Goal: Check status: Check status

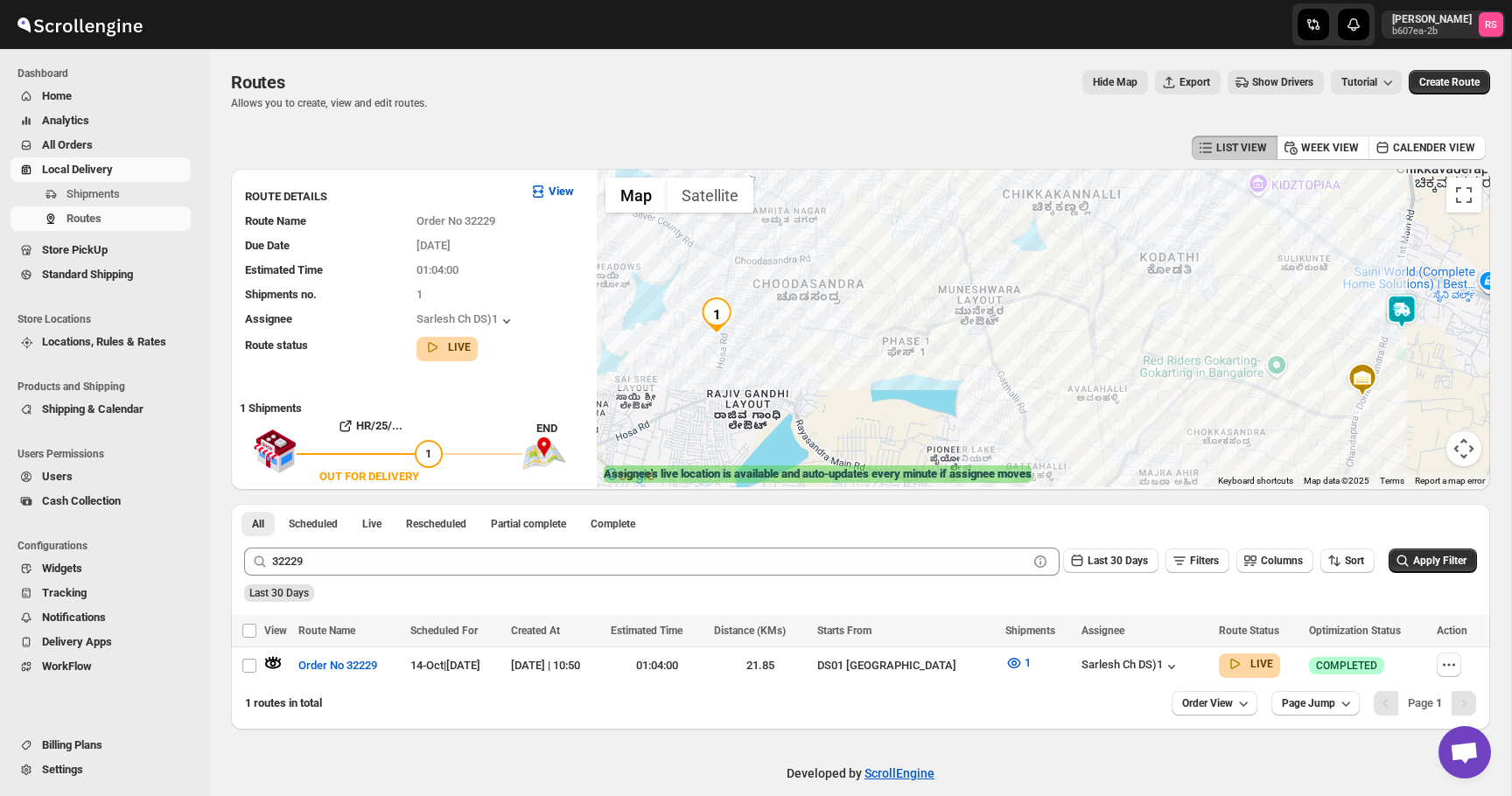
click at [359, 542] on div "32229 Clear Last 30 Days Filters Columns Sort Apply Filter" at bounding box center [853, 554] width 1247 height 42
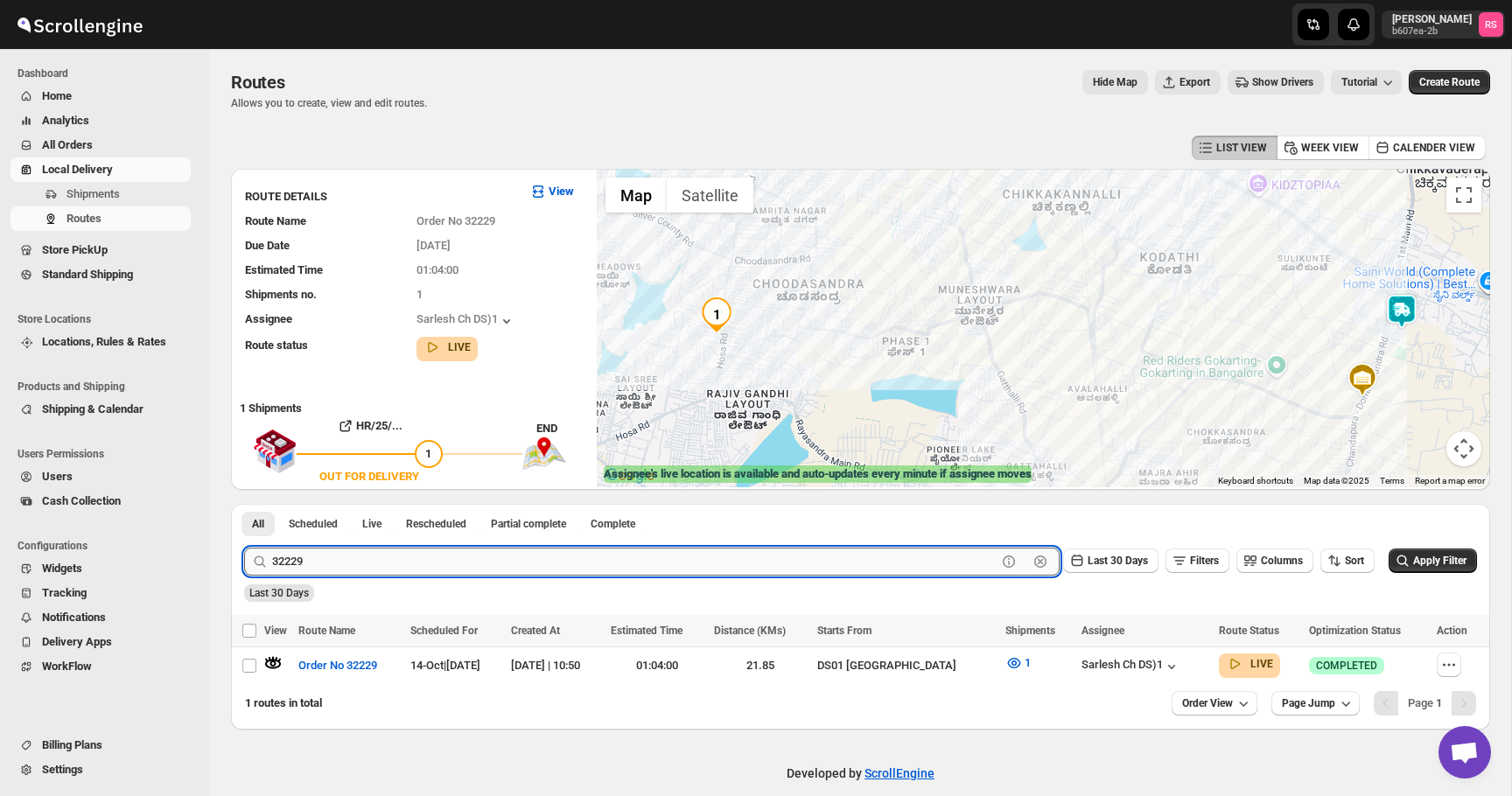
click at [359, 560] on input "32229" at bounding box center [634, 561] width 725 height 28
type input "32198"
click at [244, 504] on button "Submit" at bounding box center [268, 512] width 49 height 18
click at [272, 658] on icon "button" at bounding box center [273, 663] width 17 height 17
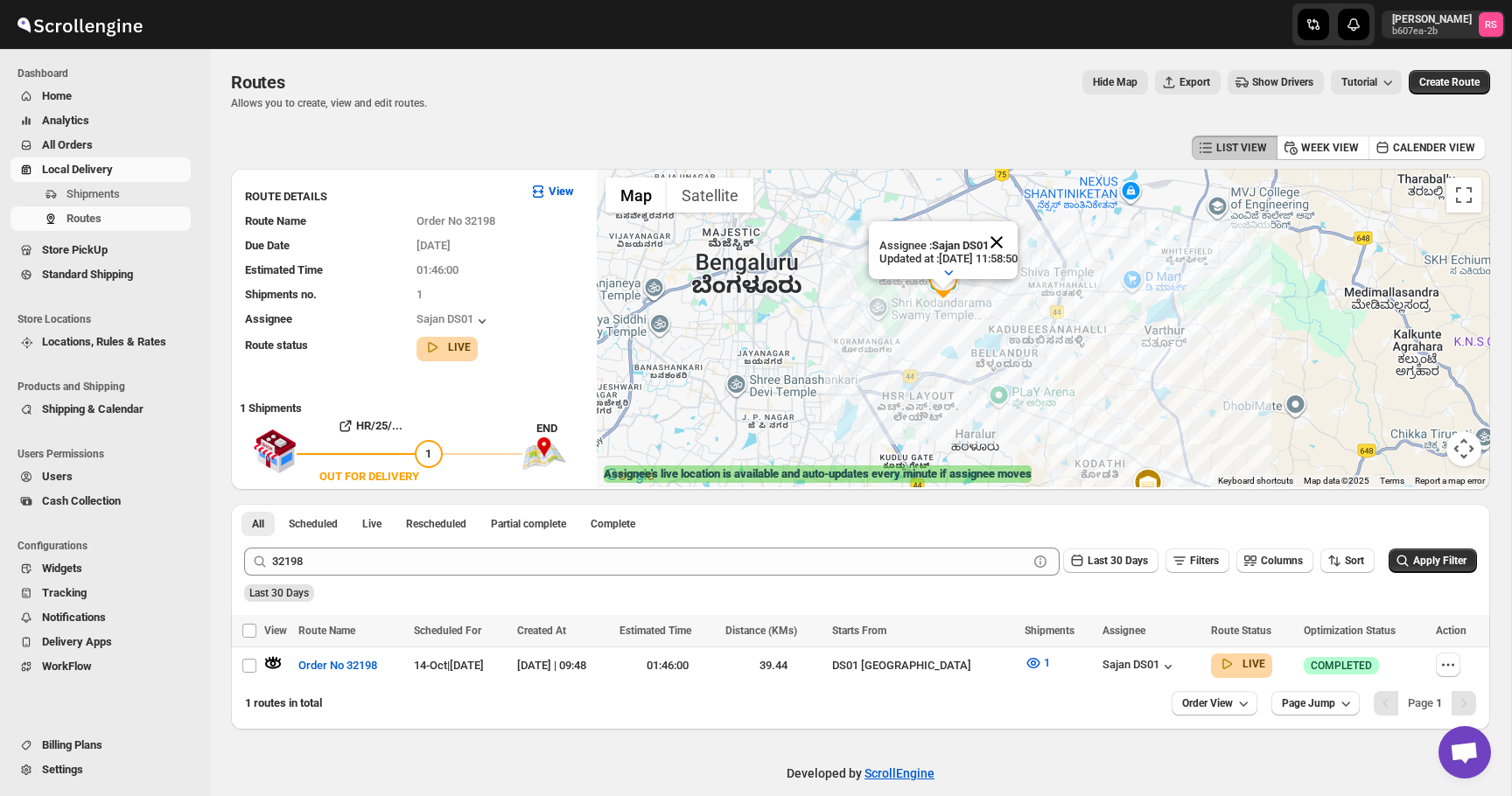
click at [1016, 231] on button "Close" at bounding box center [996, 241] width 42 height 42
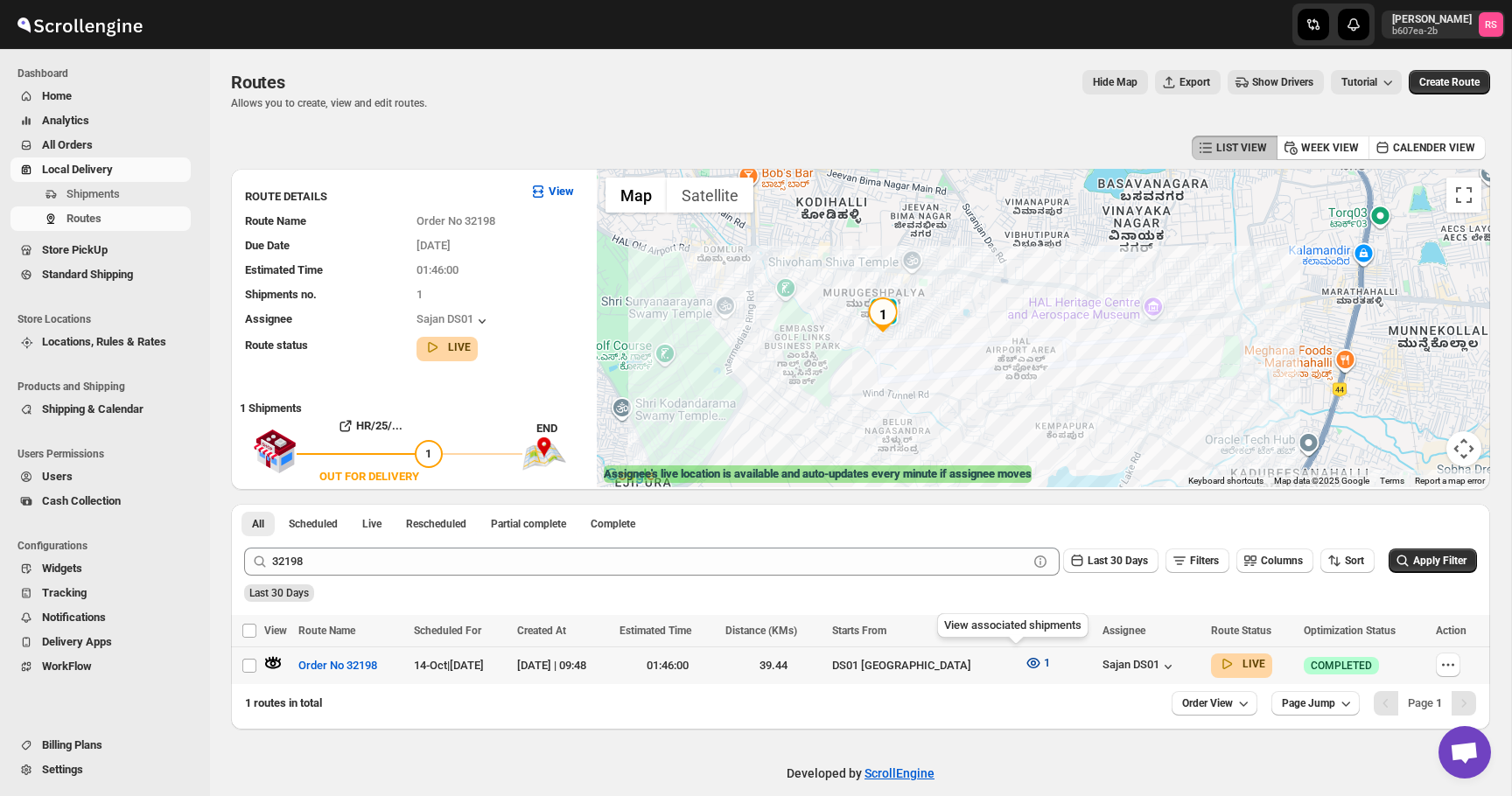
click at [1025, 667] on icon "button" at bounding box center [1034, 663] width 17 height 17
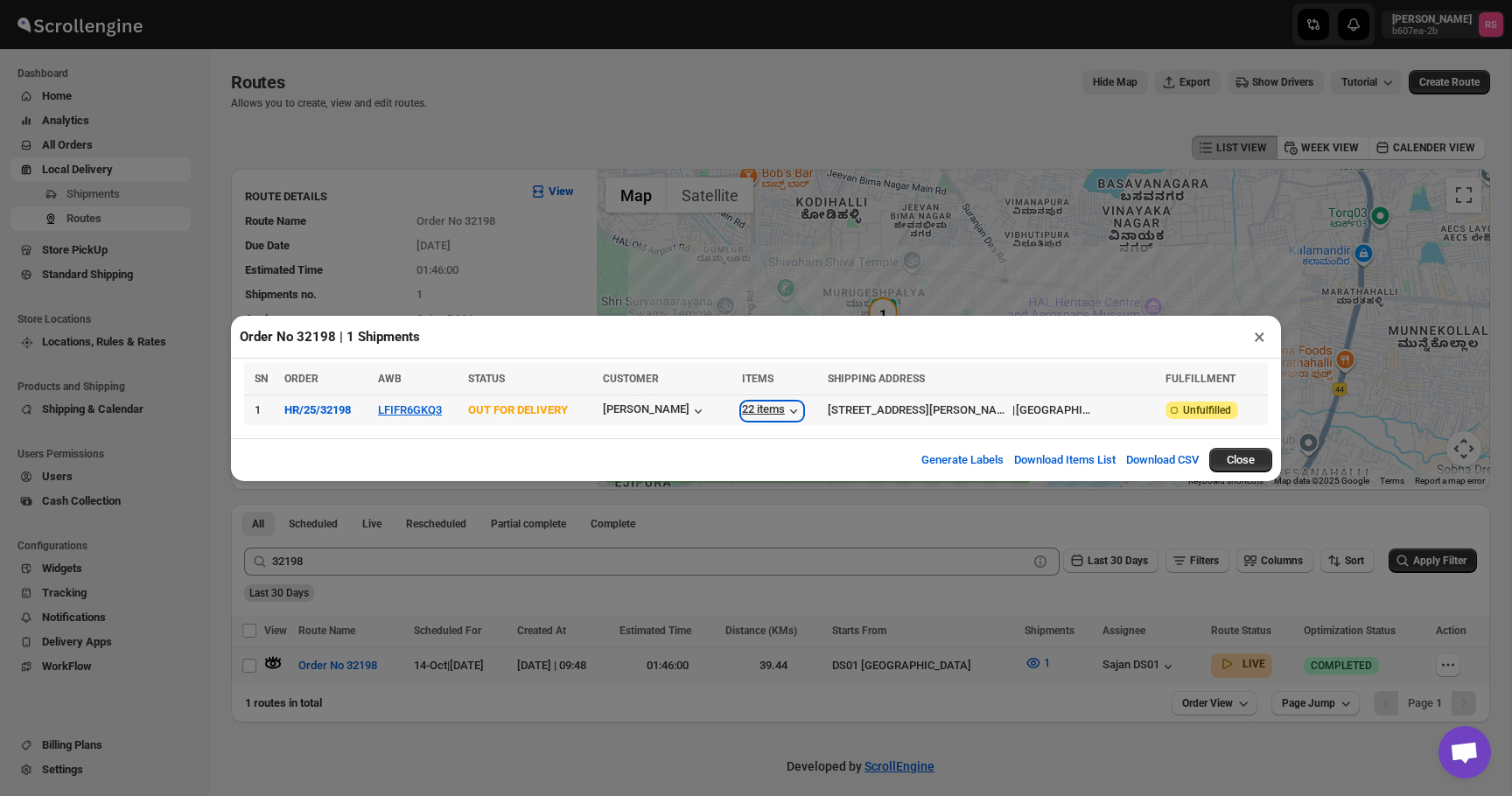
click at [802, 404] on div "22 items" at bounding box center [772, 411] width 60 height 17
click at [1271, 339] on button "×" at bounding box center [1259, 336] width 25 height 24
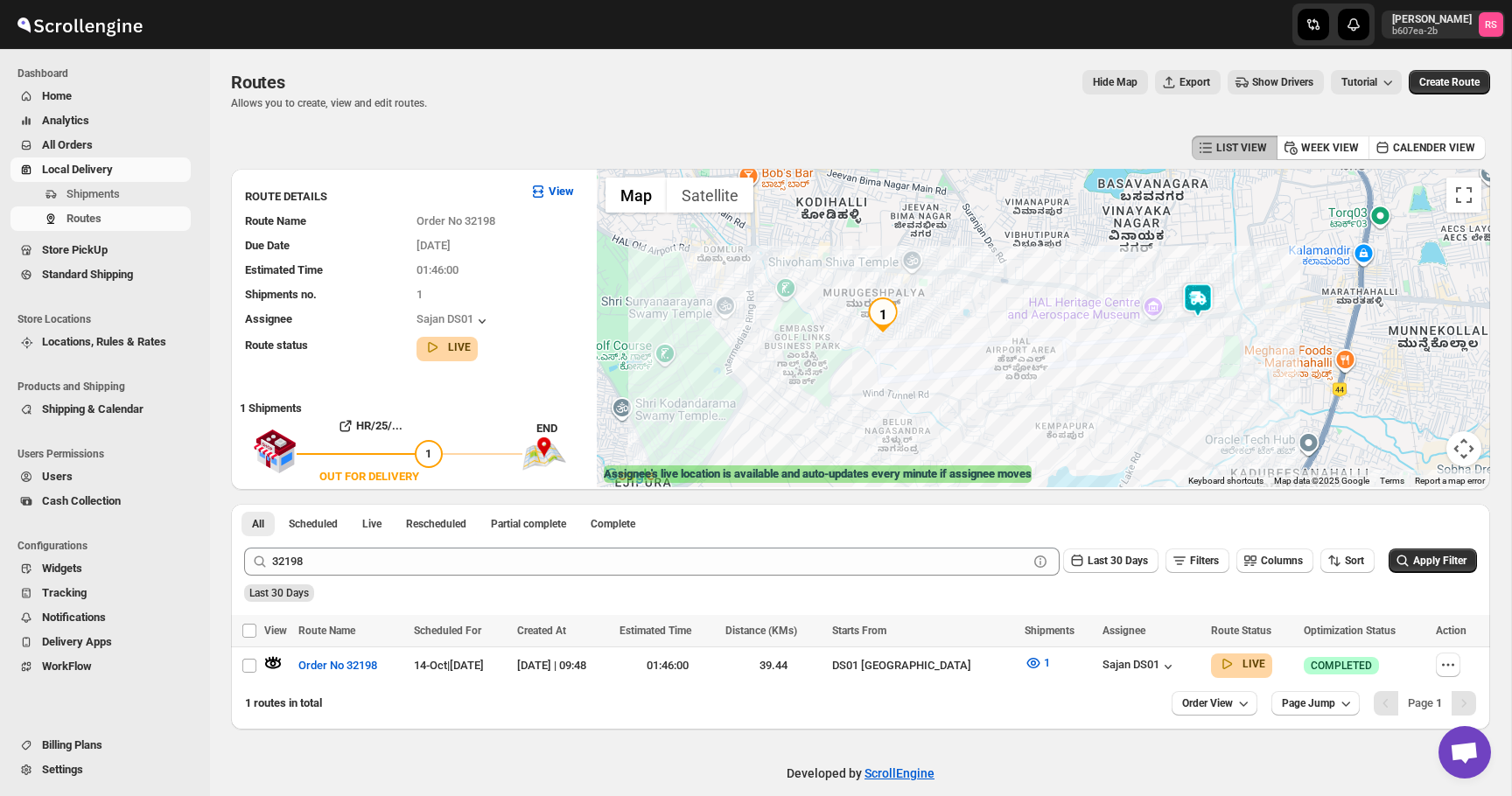
click at [108, 139] on span "All Orders" at bounding box center [114, 145] width 145 height 17
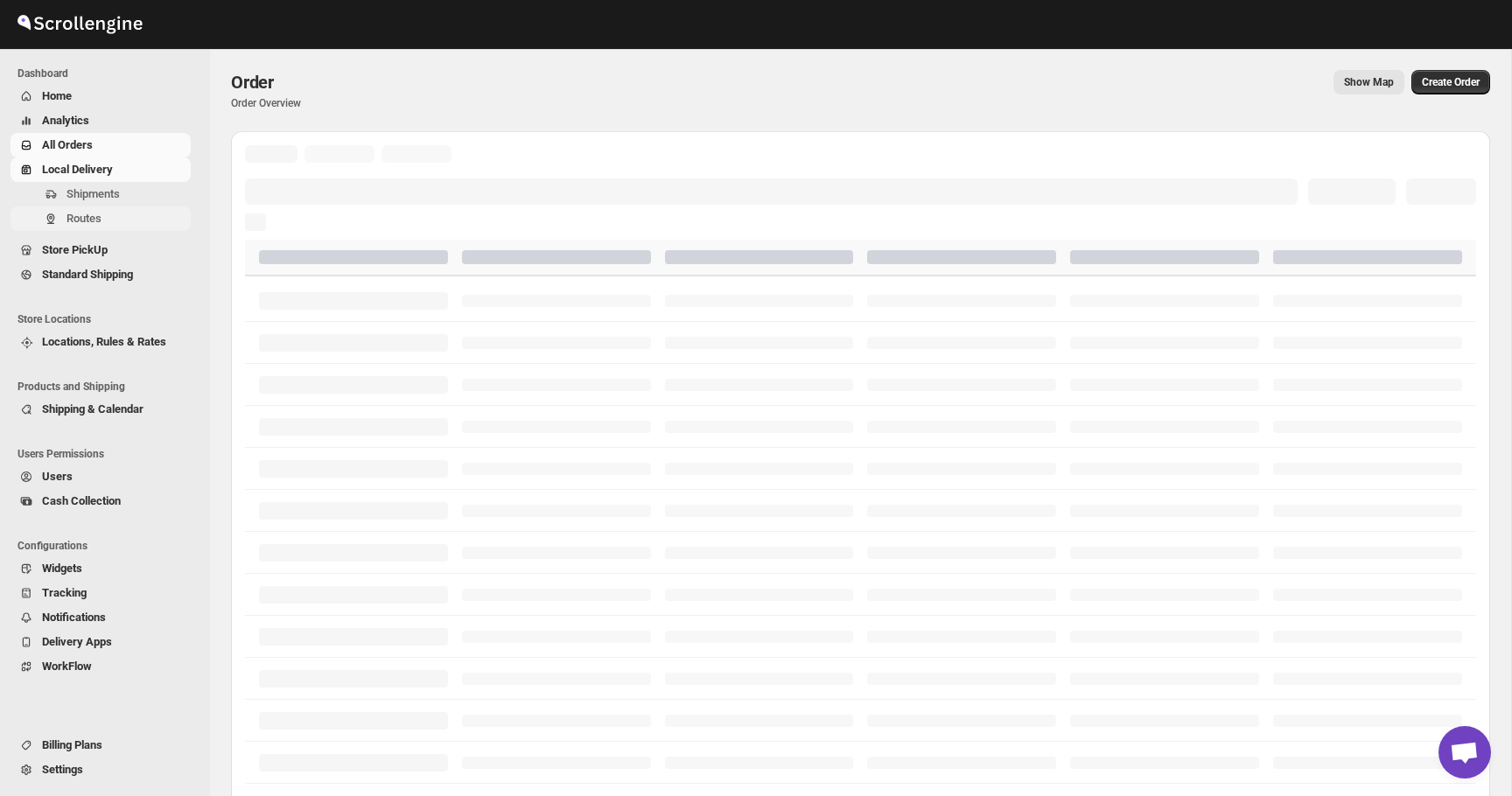
click at [106, 209] on button "Routes" at bounding box center [101, 218] width 180 height 24
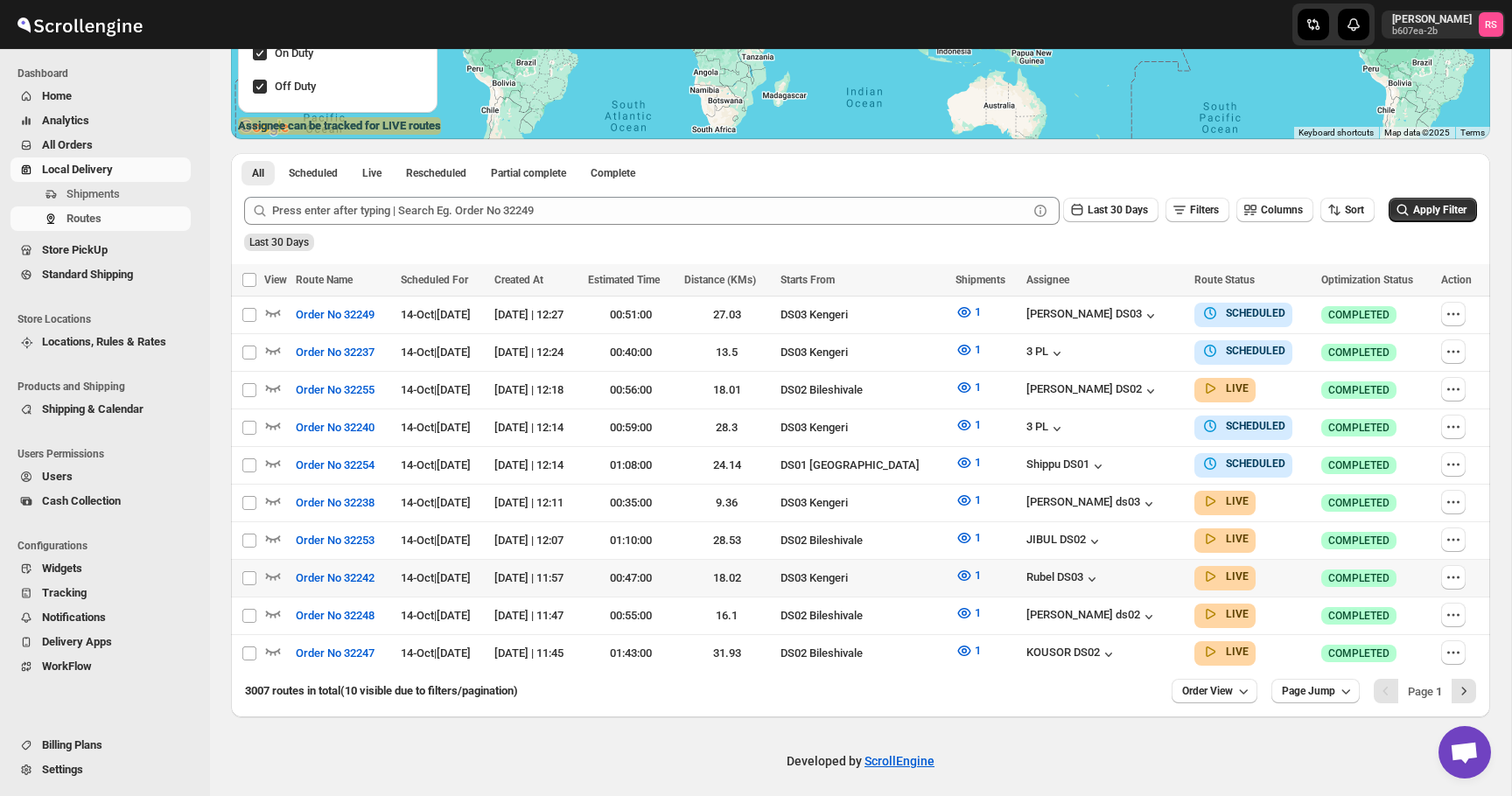
scroll to position [348, 0]
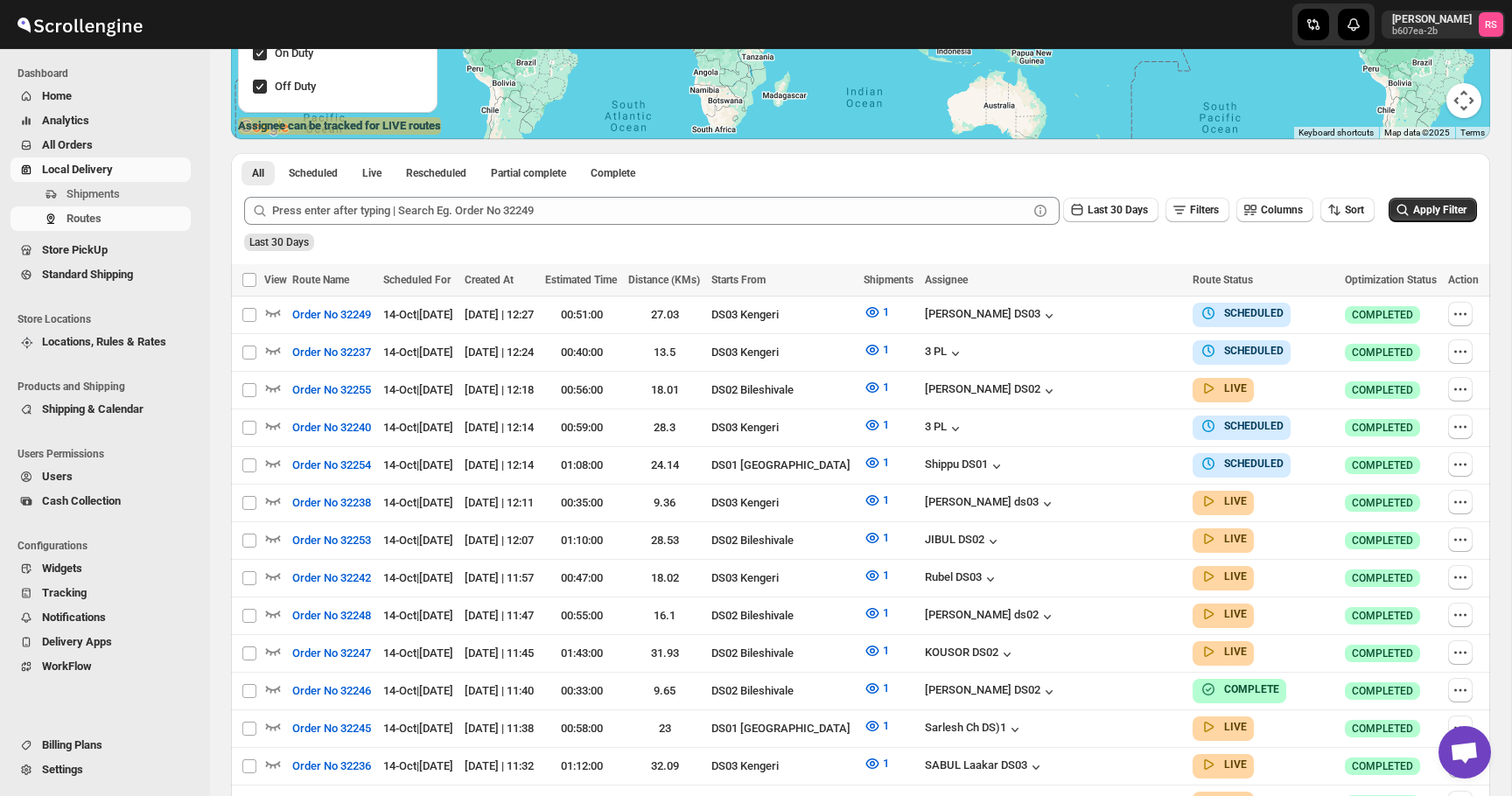
click at [270, 383] on icon "button" at bounding box center [273, 387] width 17 height 17
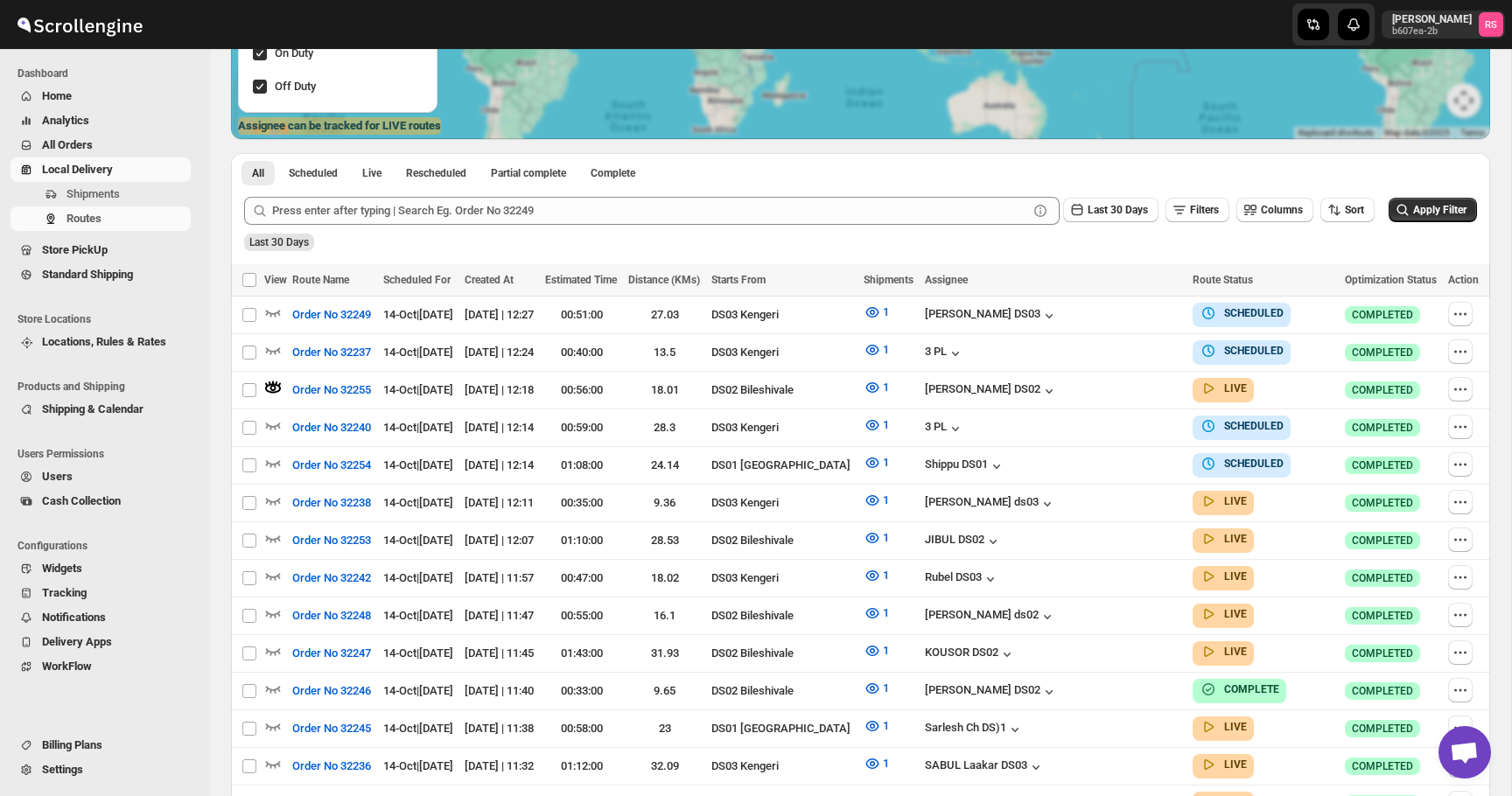
scroll to position [0, 0]
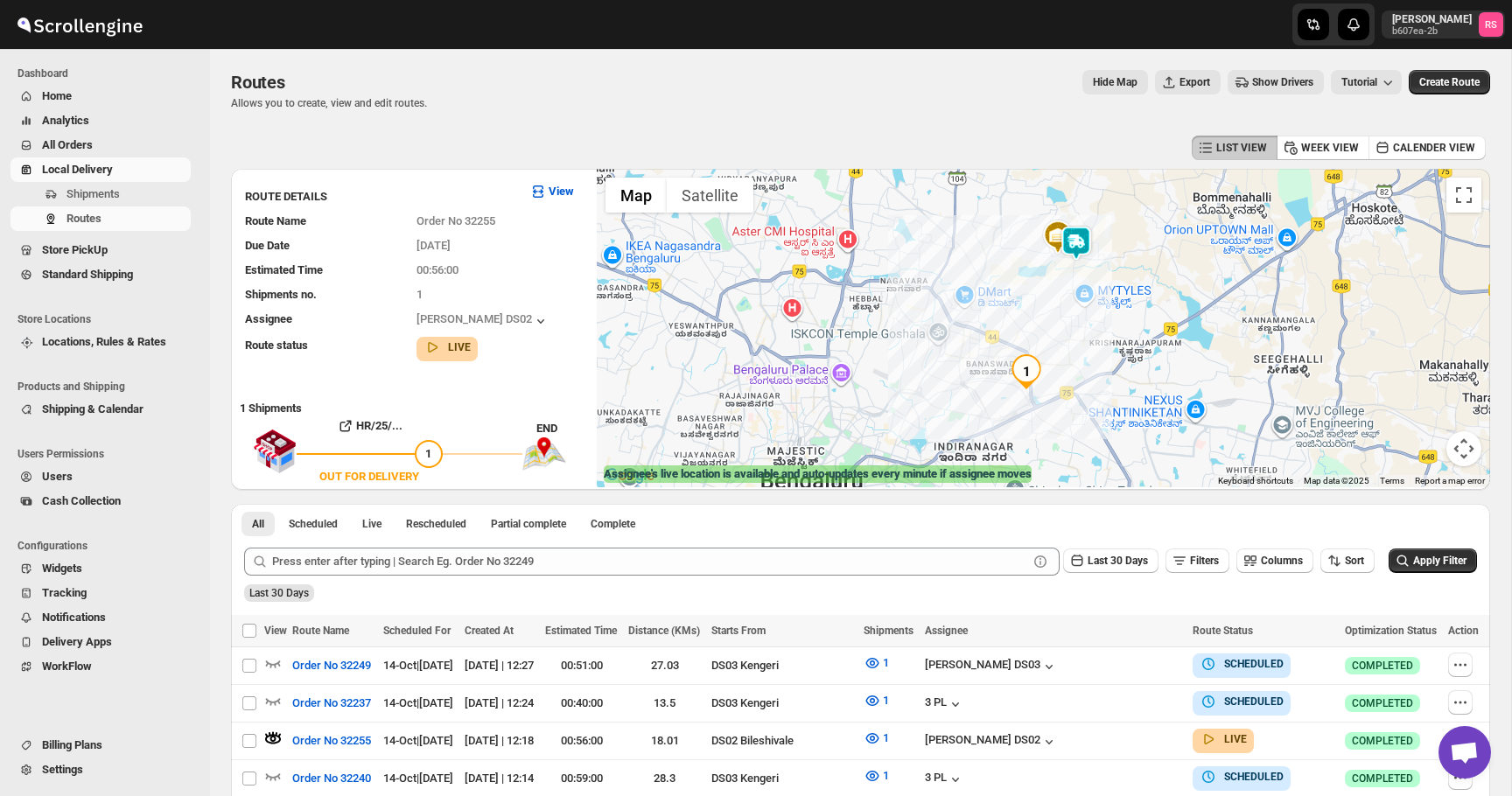
click at [1079, 245] on img at bounding box center [1076, 243] width 35 height 35
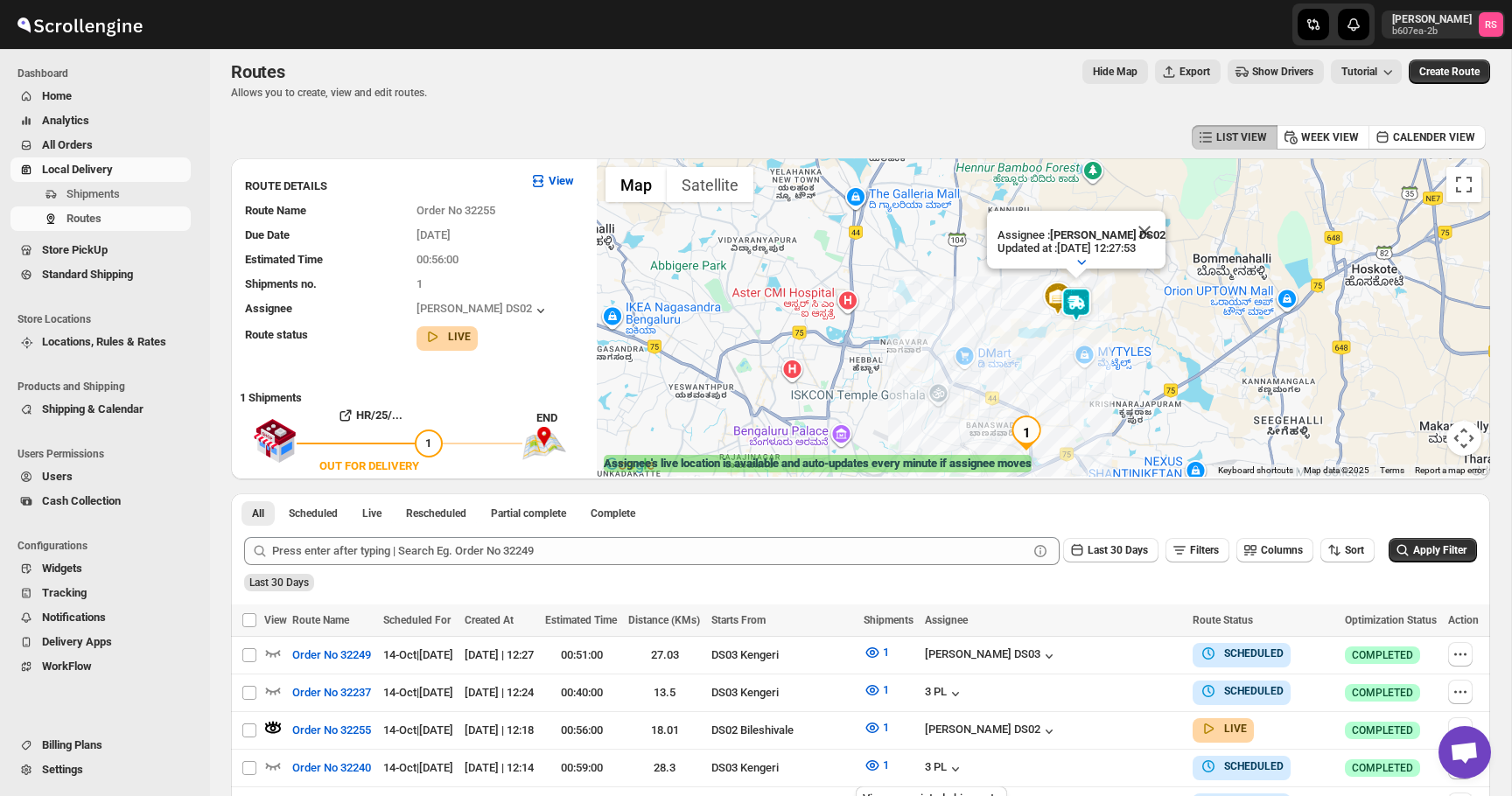
scroll to position [332, 0]
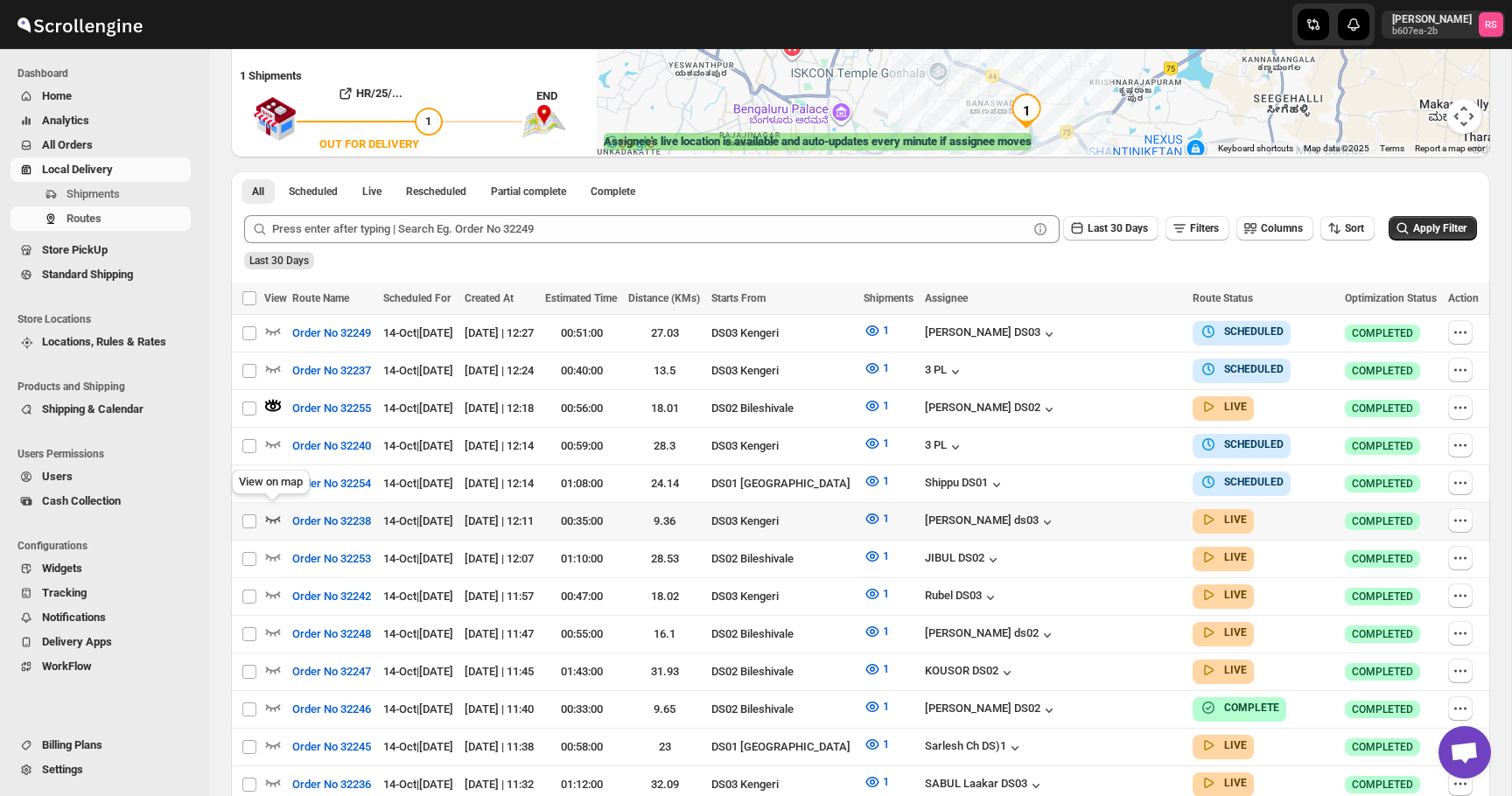
click at [275, 519] on icon "button" at bounding box center [273, 519] width 17 height 17
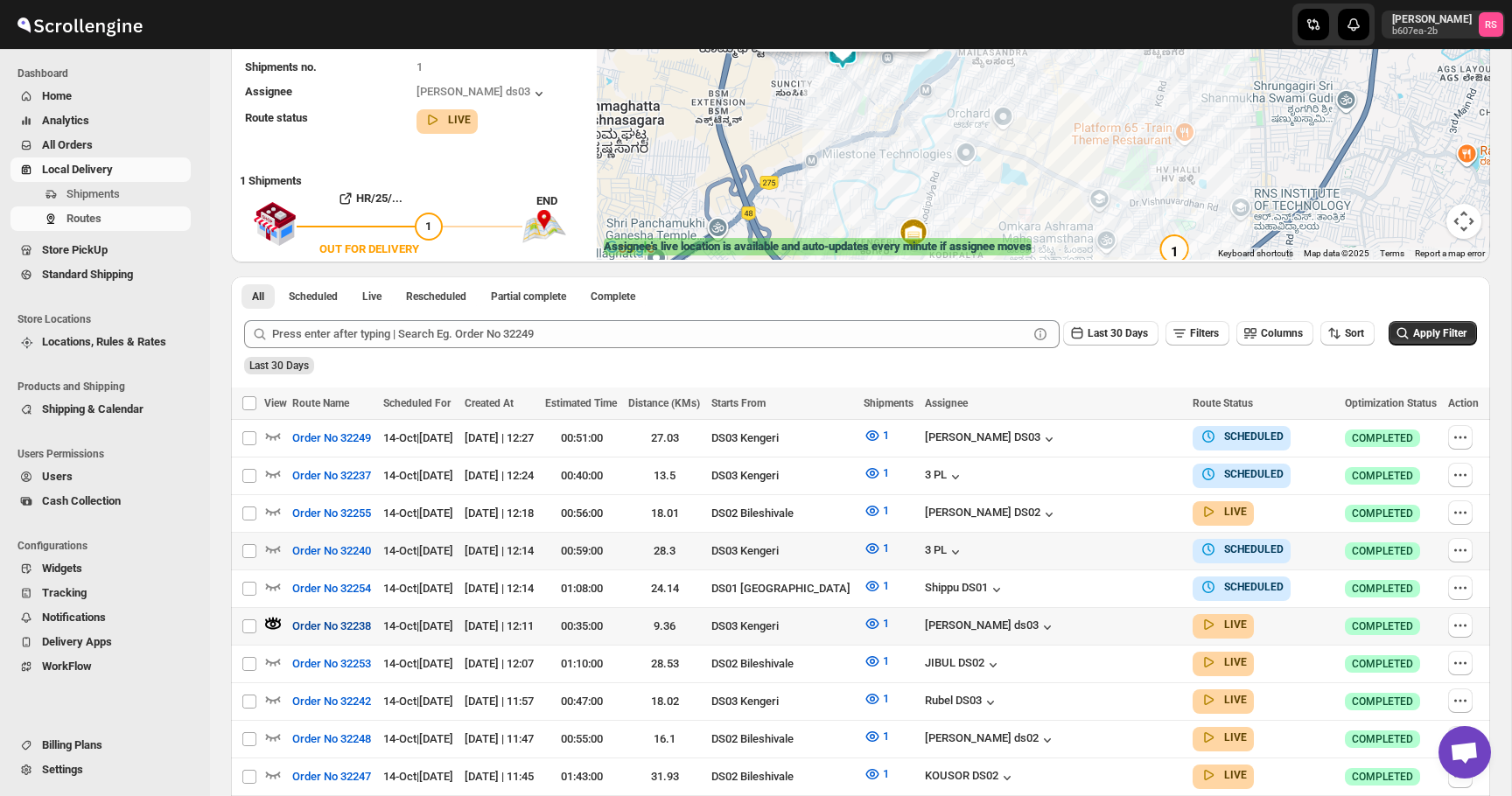
scroll to position [230, 0]
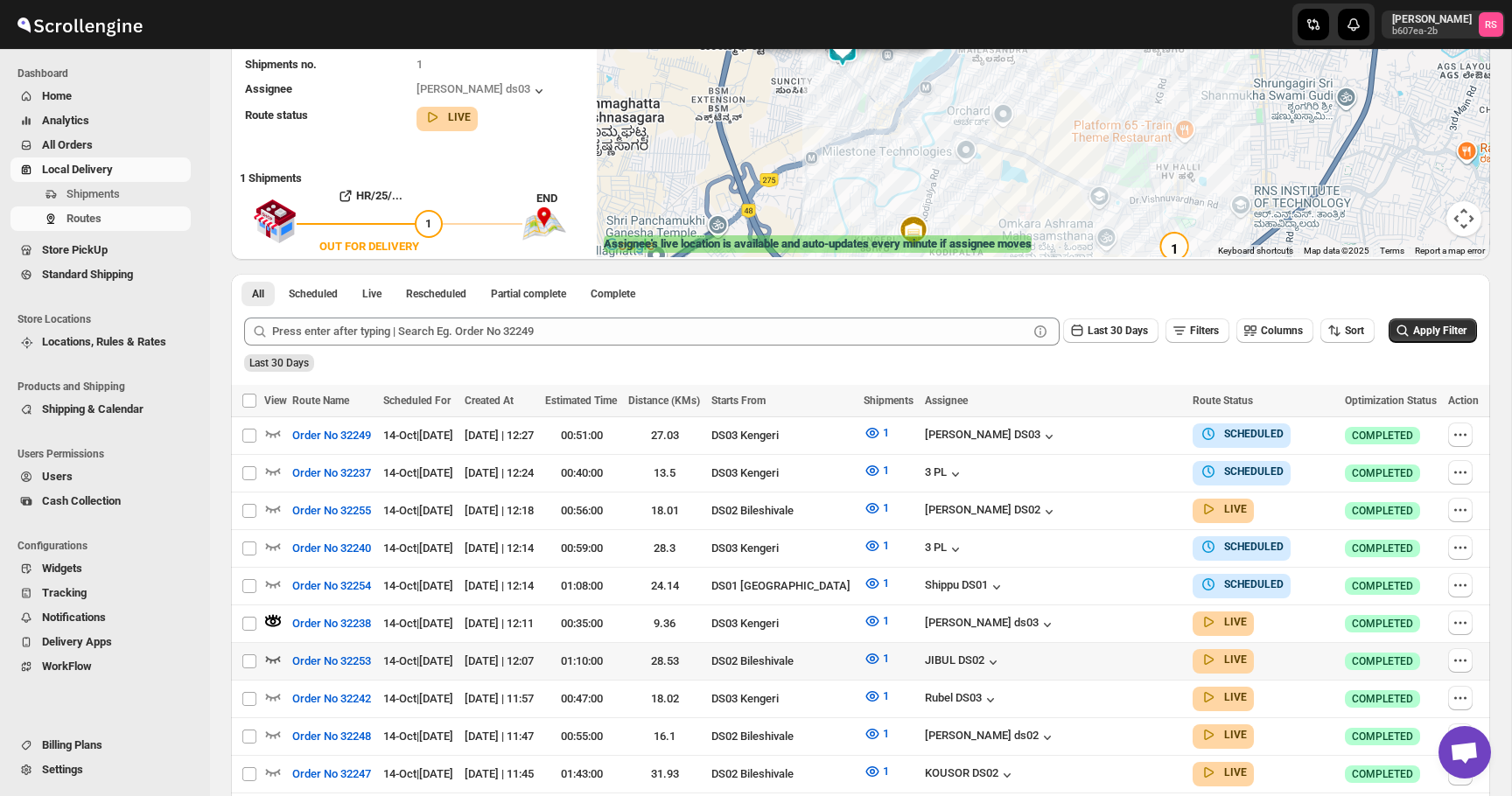
click at [275, 656] on icon "button" at bounding box center [273, 658] width 15 height 7
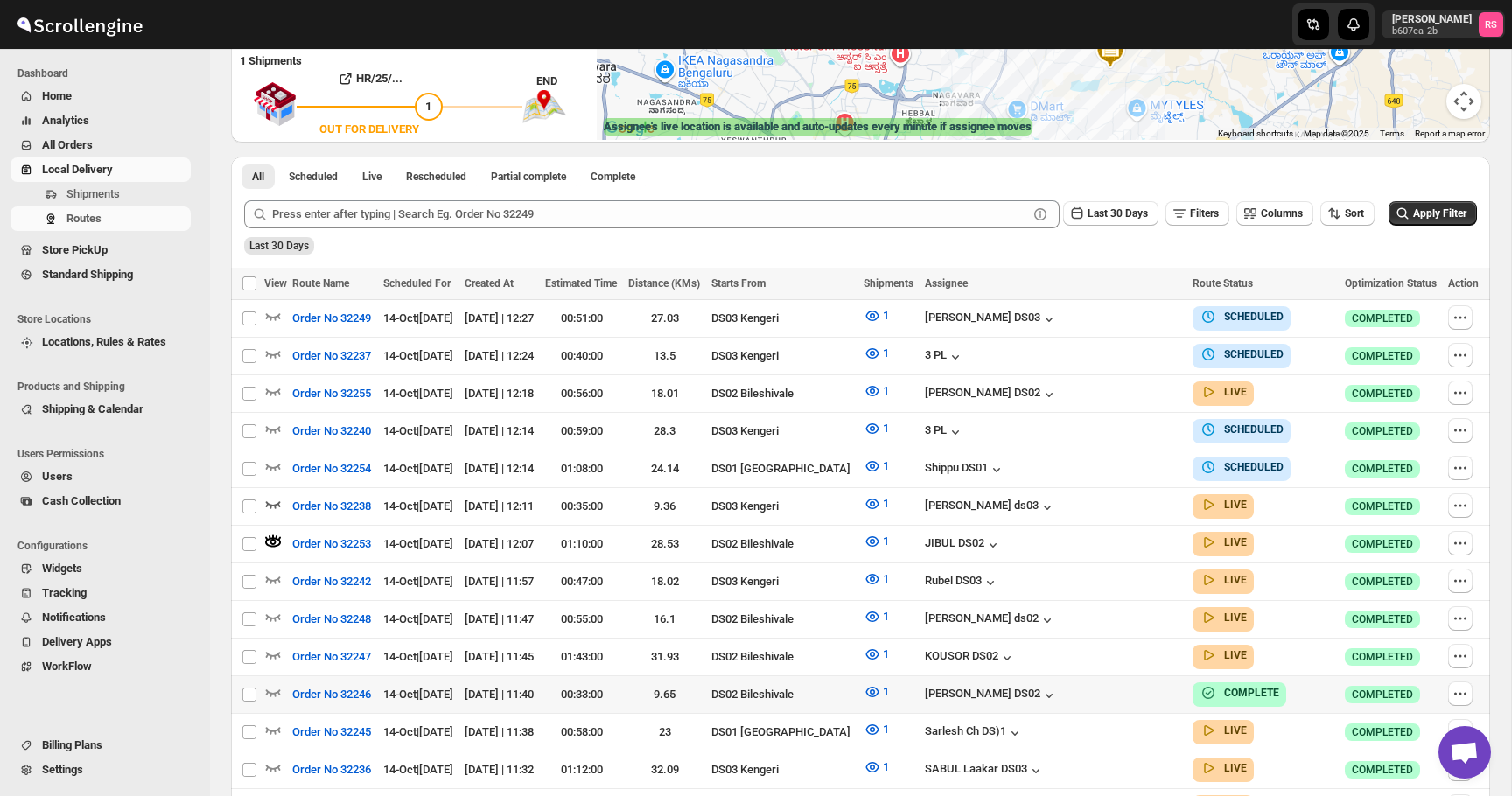
scroll to position [394, 0]
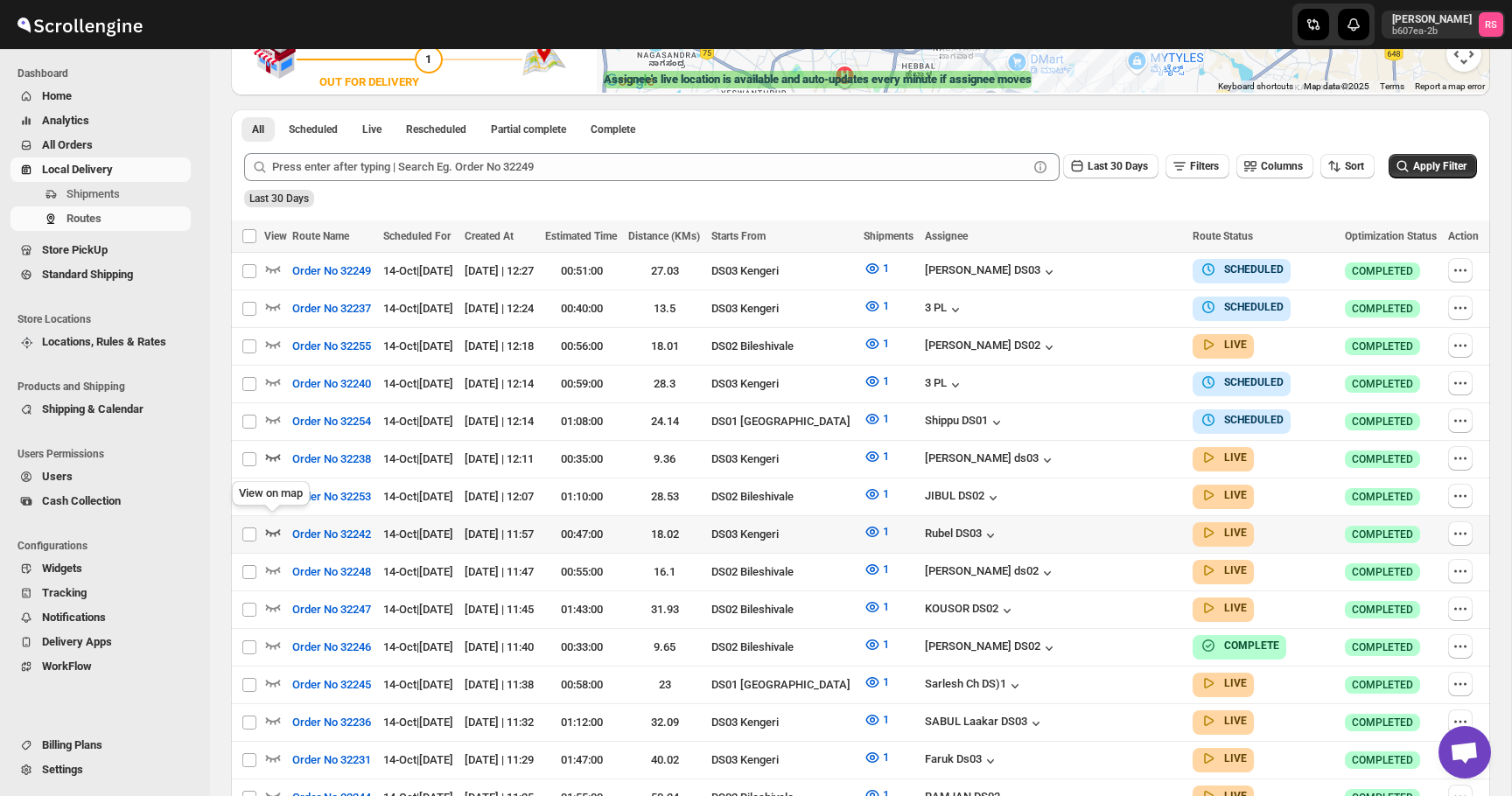
click at [267, 529] on icon "button" at bounding box center [273, 532] width 15 height 7
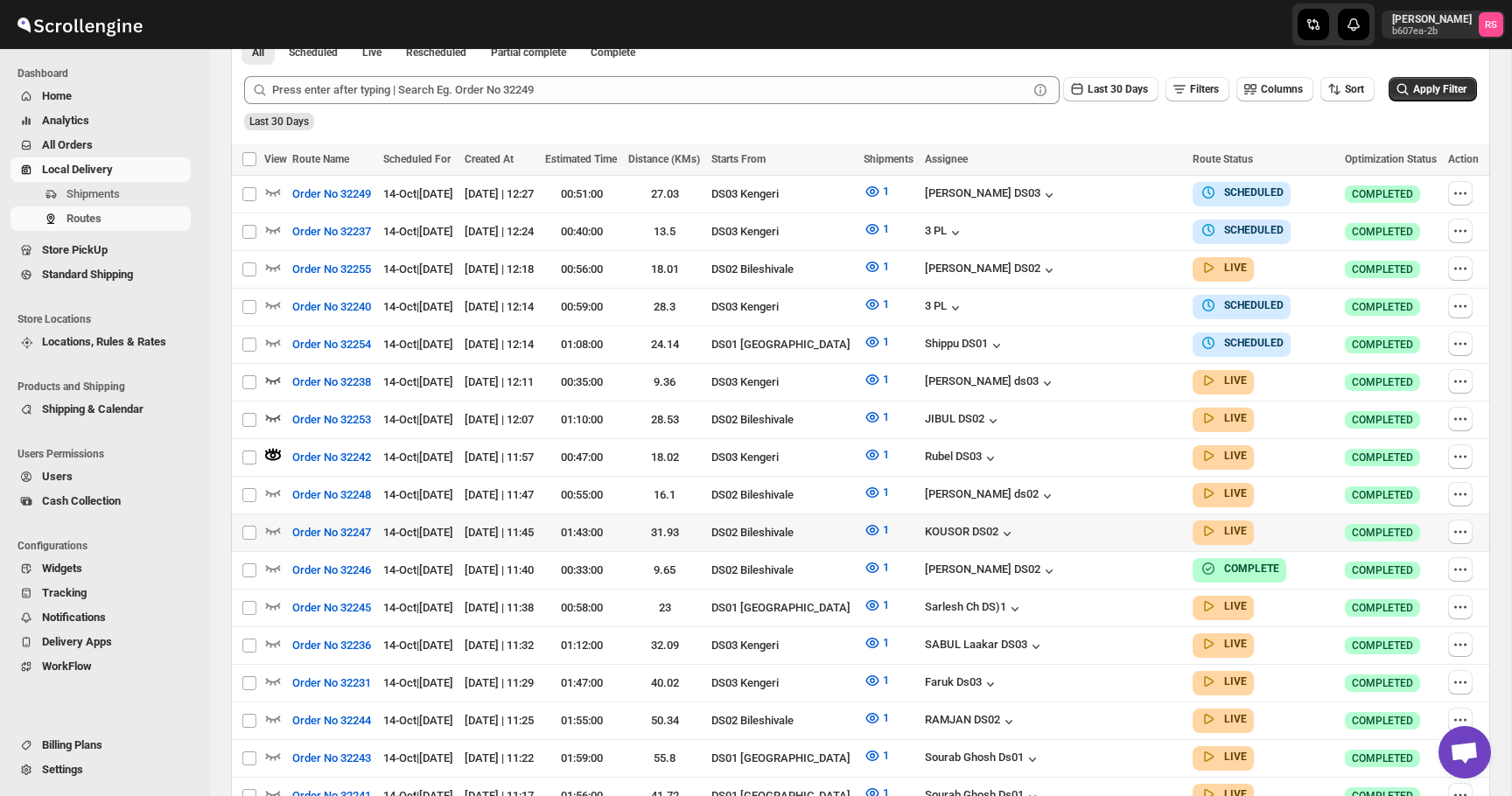
scroll to position [531, 0]
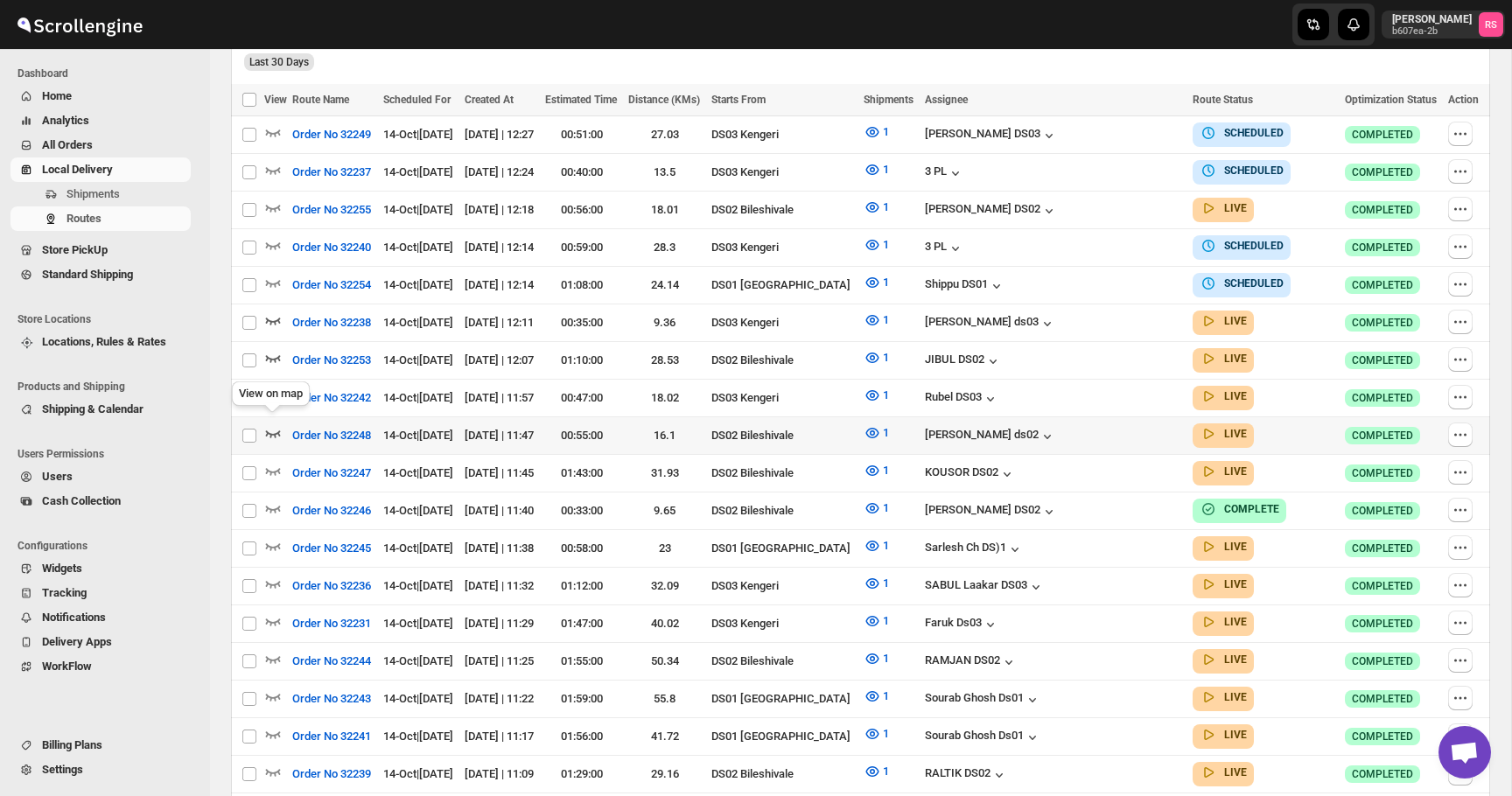
click at [275, 430] on icon "button" at bounding box center [273, 433] width 15 height 7
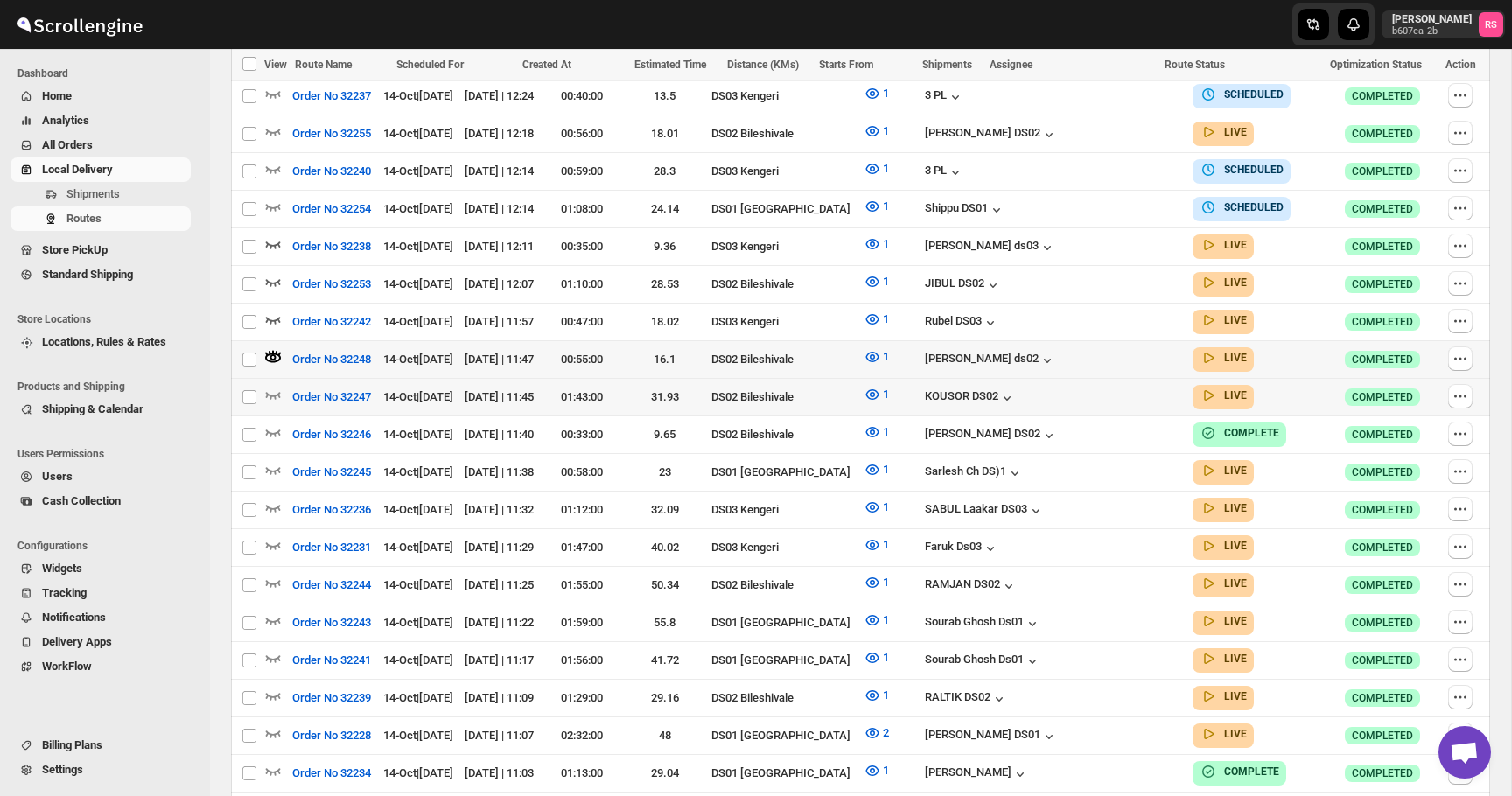
scroll to position [609, 0]
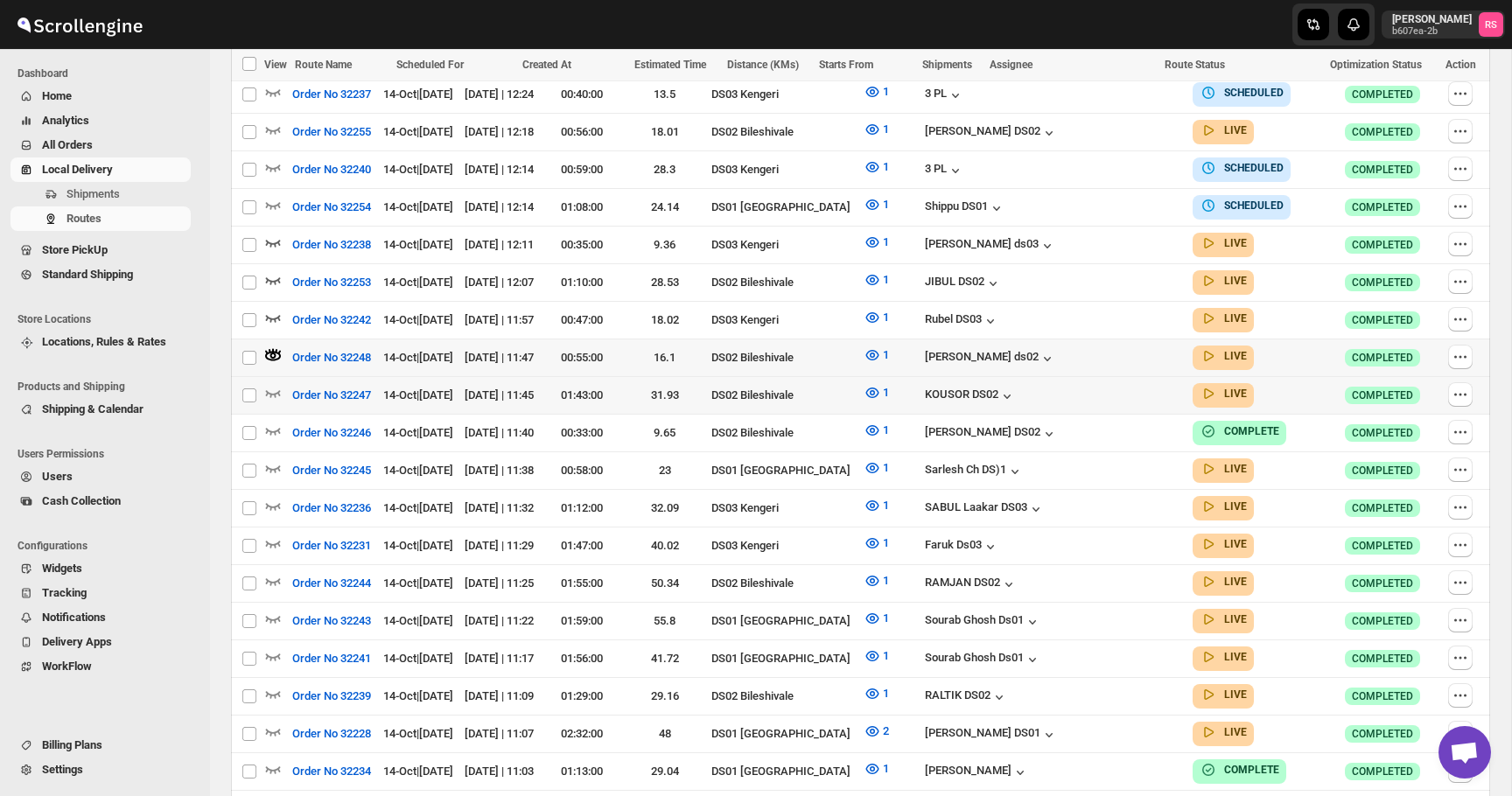
click at [274, 390] on icon "button" at bounding box center [273, 393] width 15 height 7
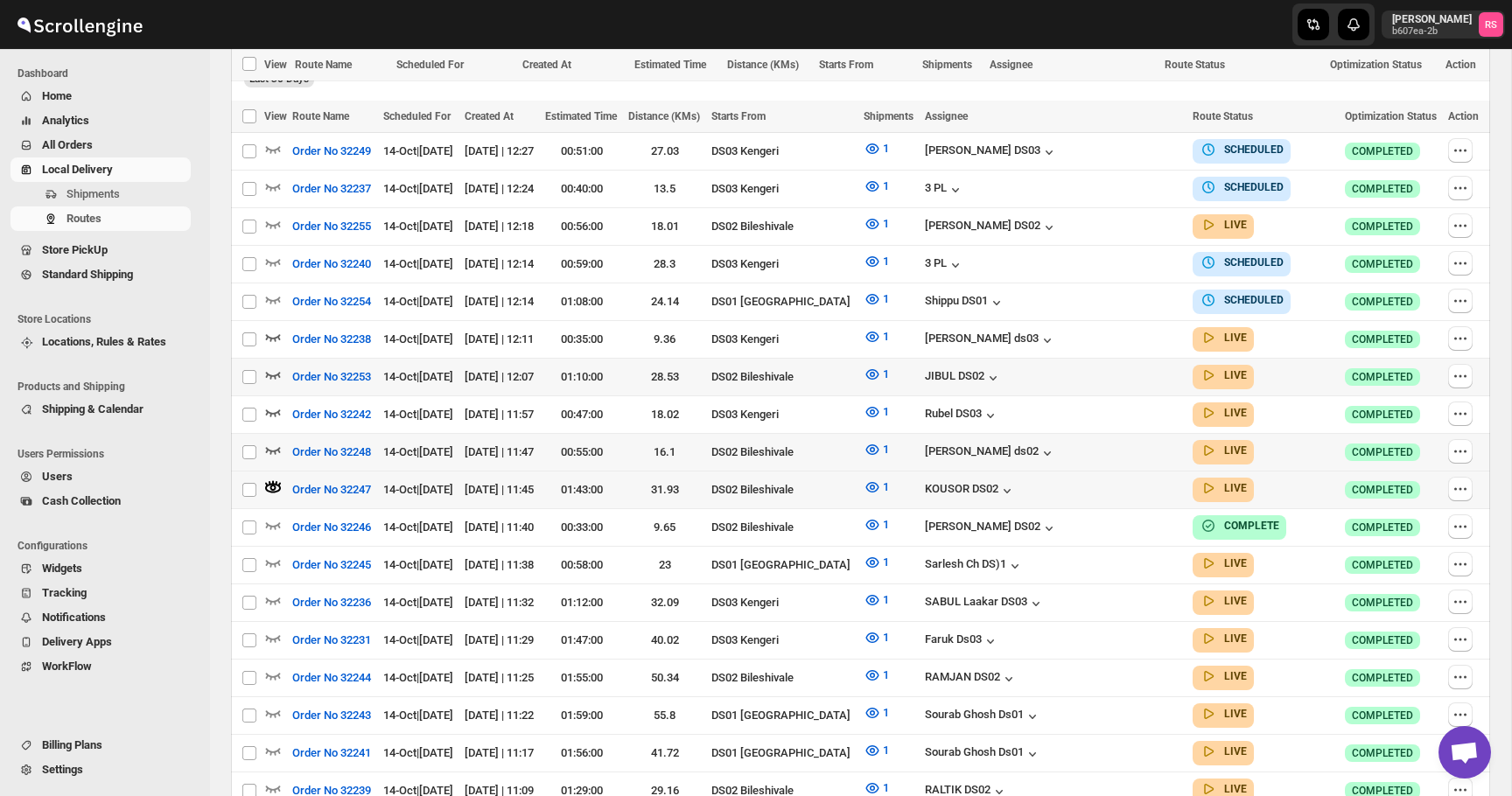
scroll to position [580, 0]
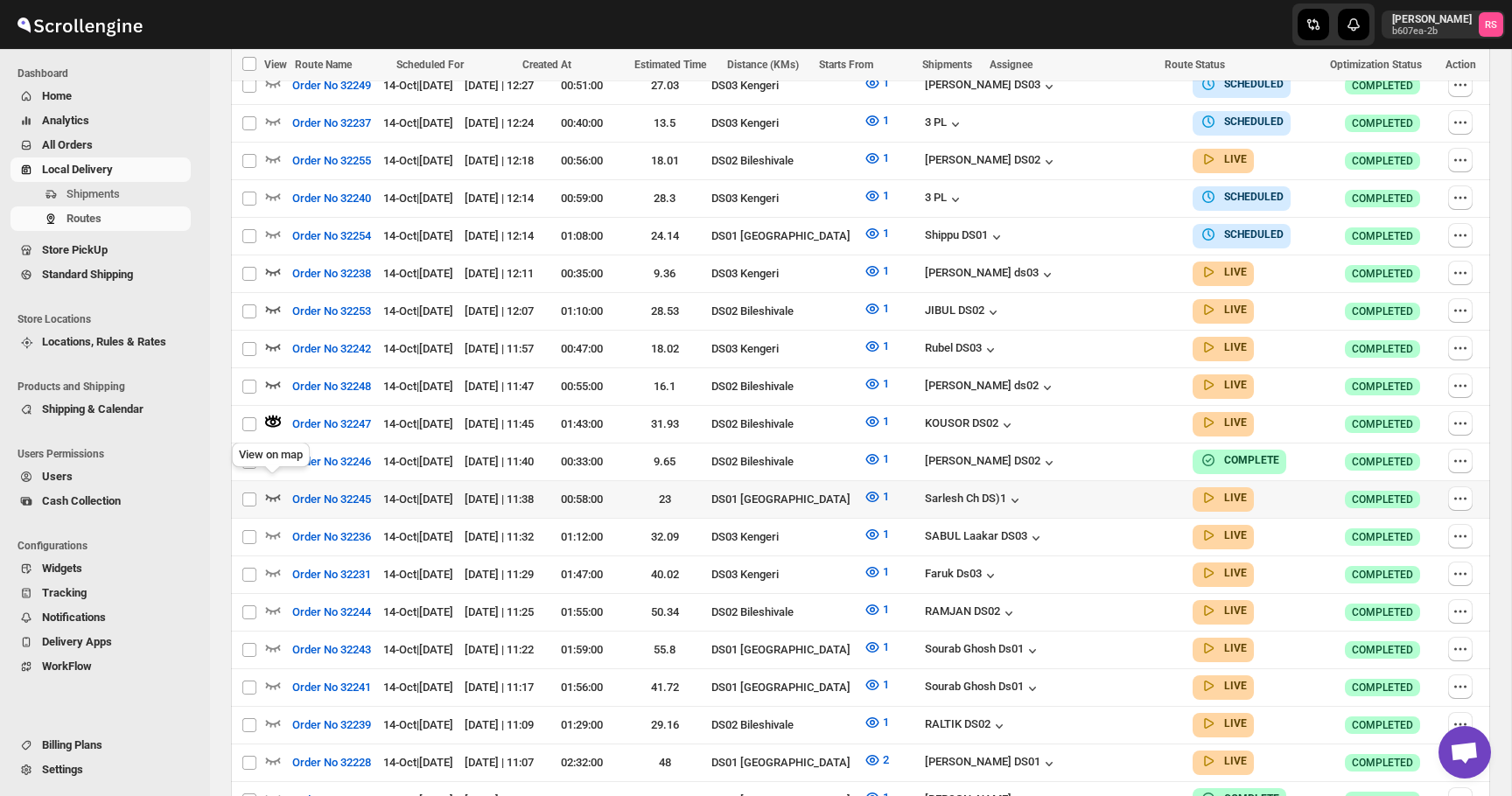
click at [269, 488] on icon "button" at bounding box center [273, 497] width 17 height 17
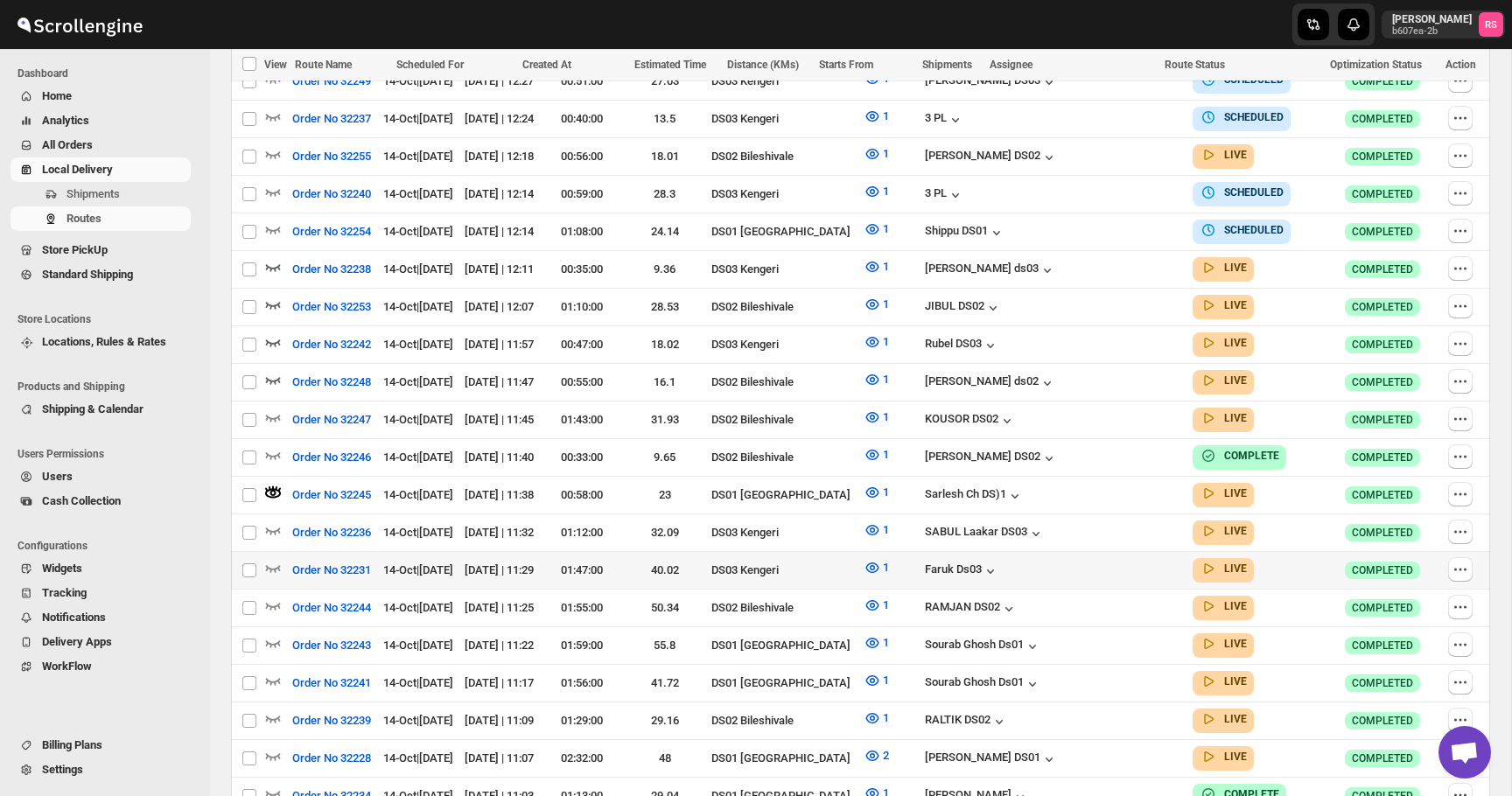
scroll to position [670, 0]
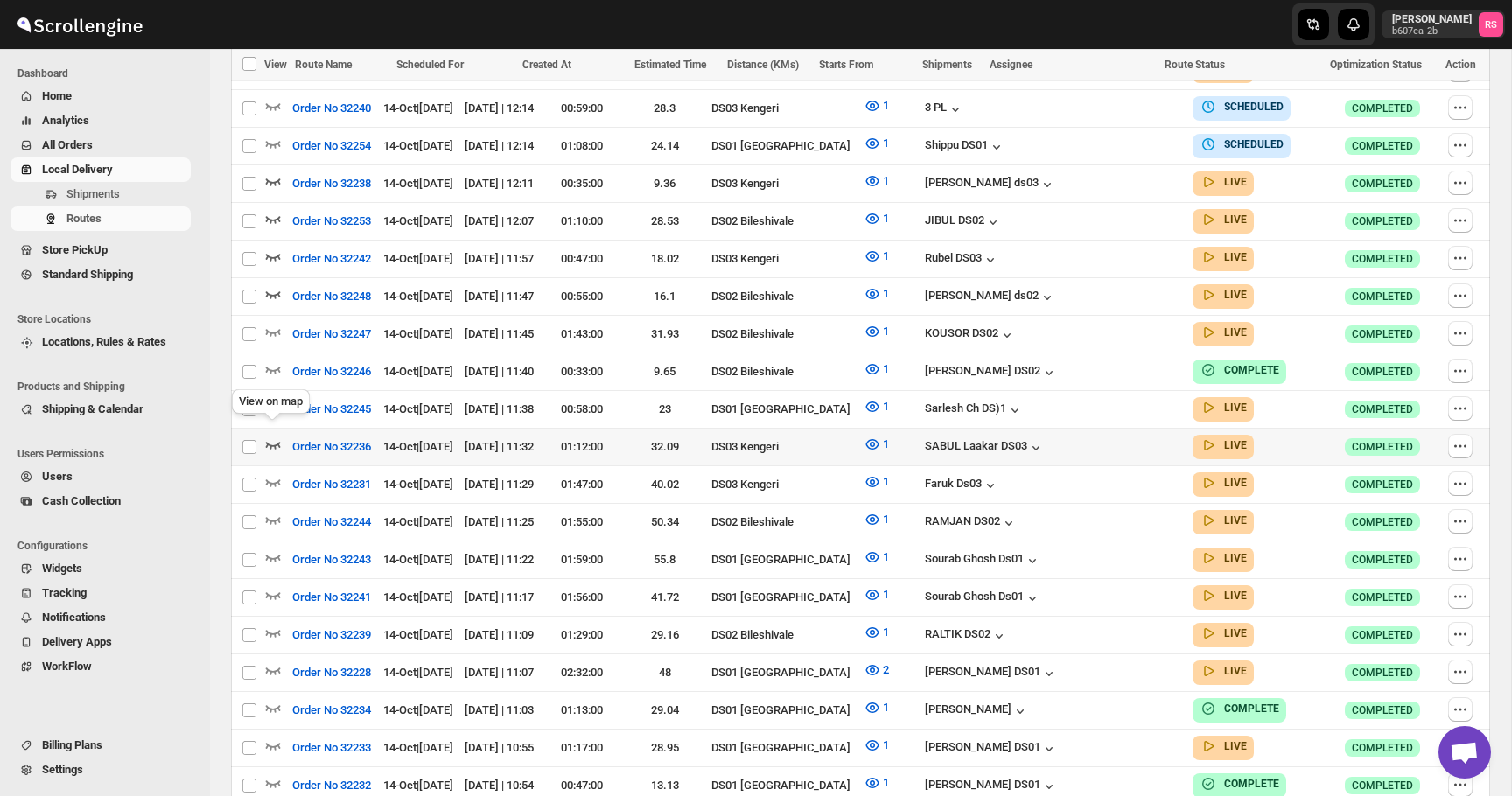
click at [272, 436] on icon "button" at bounding box center [273, 444] width 17 height 17
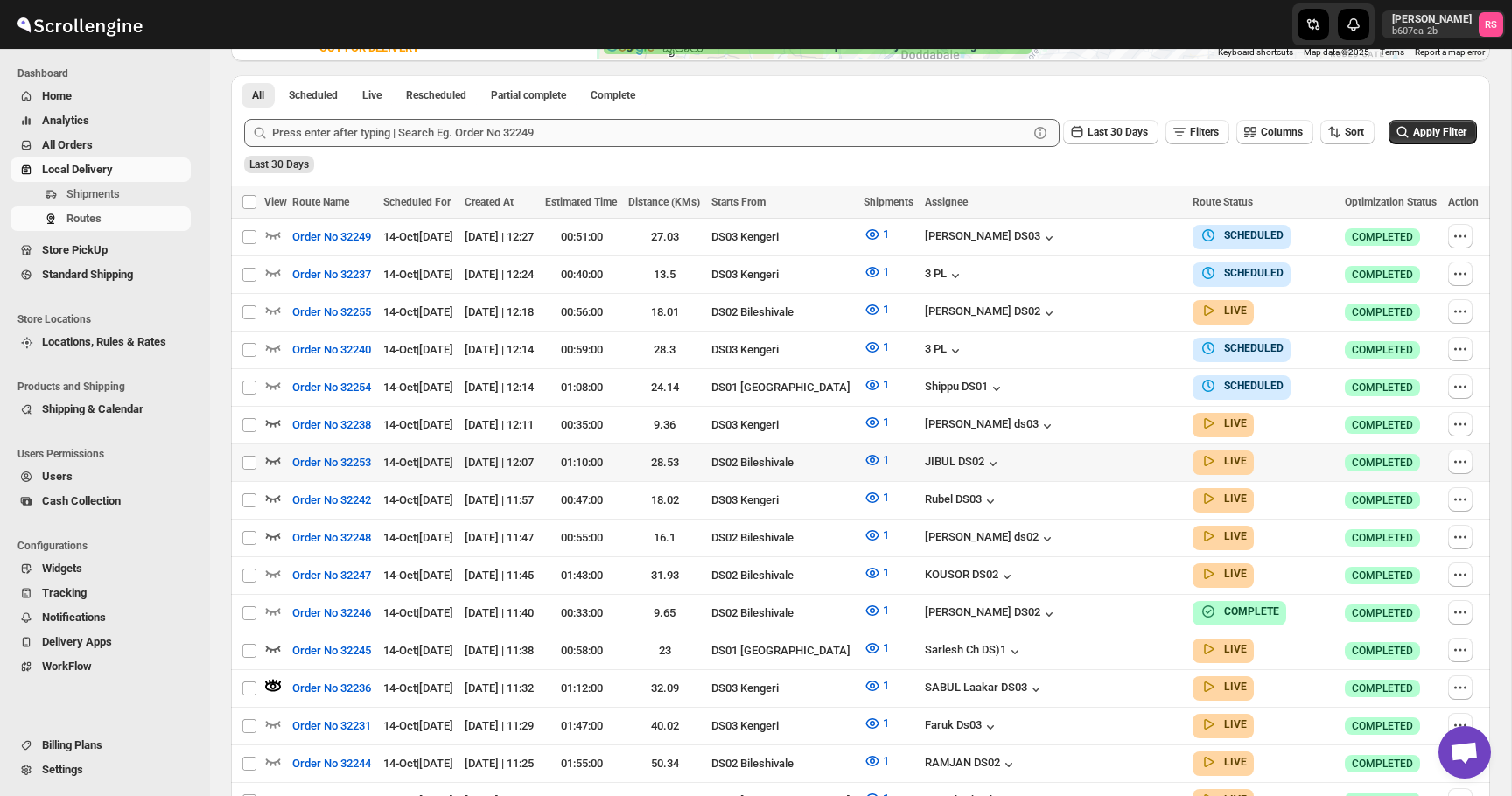
scroll to position [519, 0]
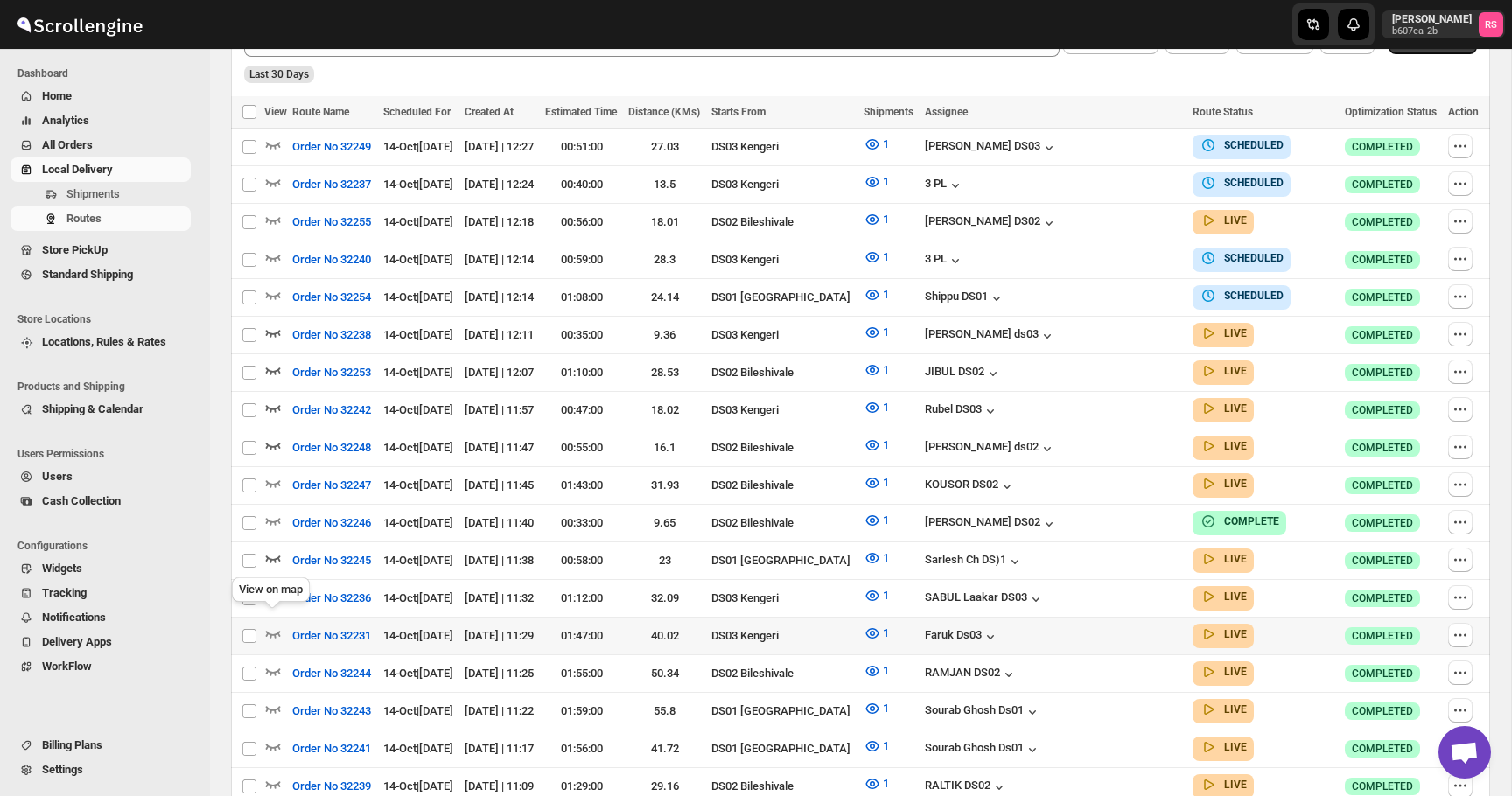
click at [275, 625] on icon "button" at bounding box center [273, 633] width 17 height 17
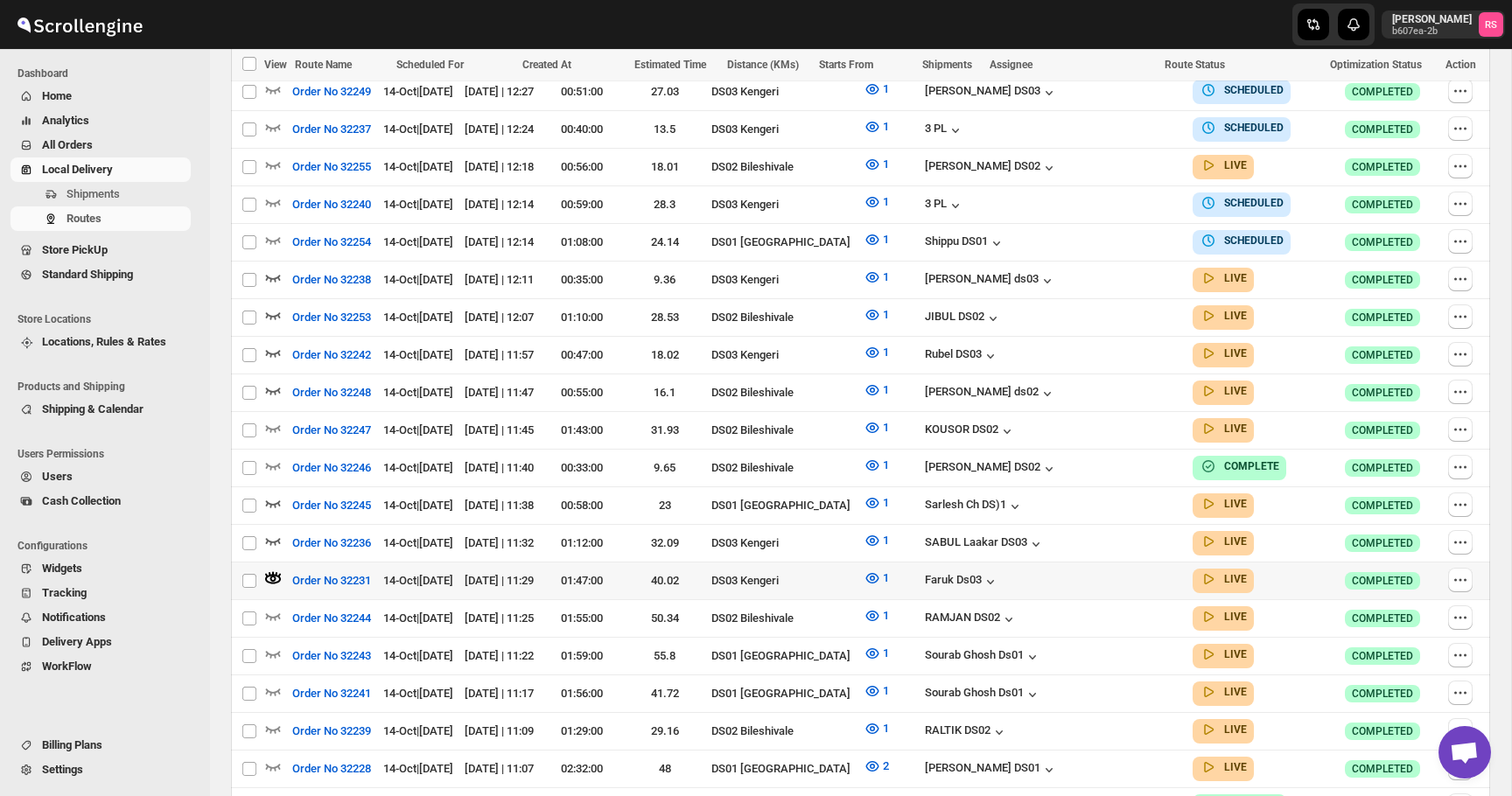
scroll to position [590, 0]
